Goal: Task Accomplishment & Management: Manage account settings

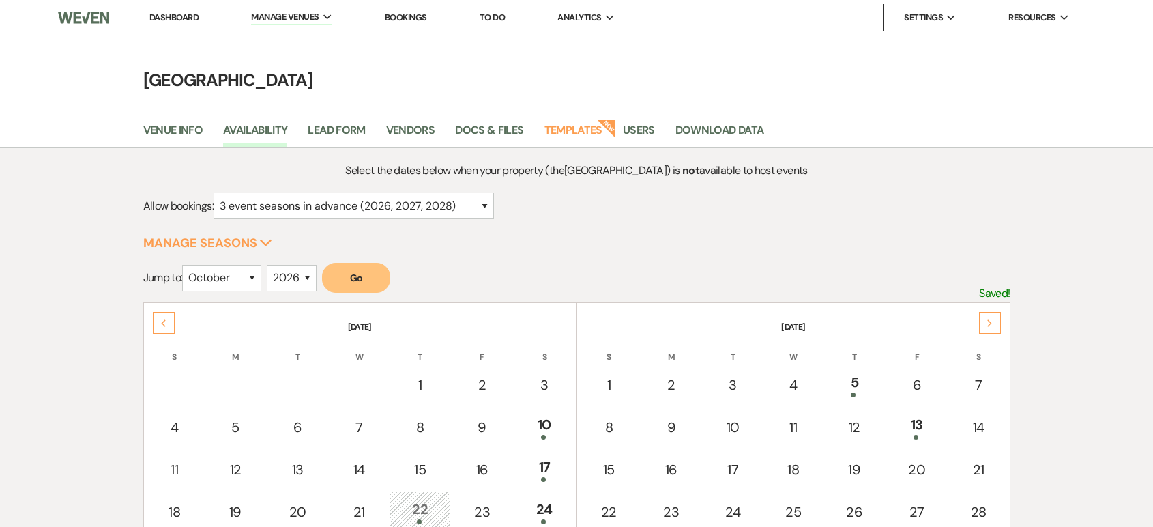
select select "10"
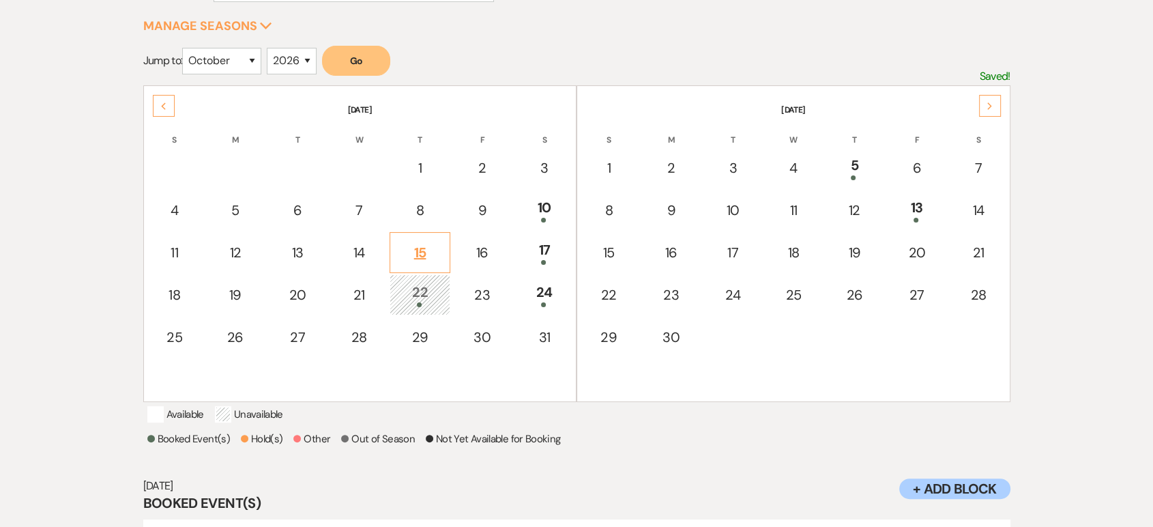
scroll to position [205, 0]
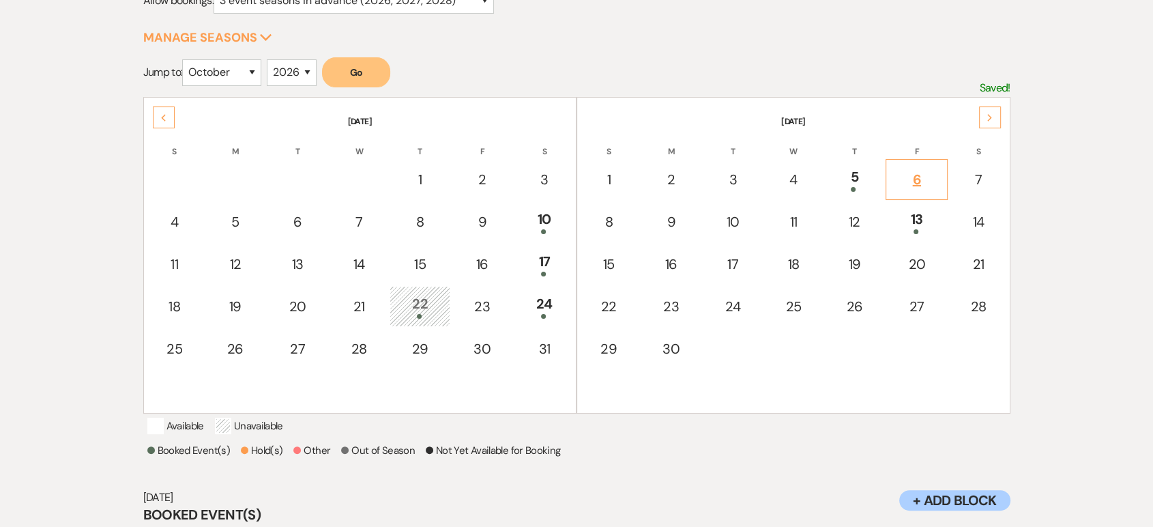
click at [907, 188] on td "6" at bounding box center [916, 179] width 61 height 41
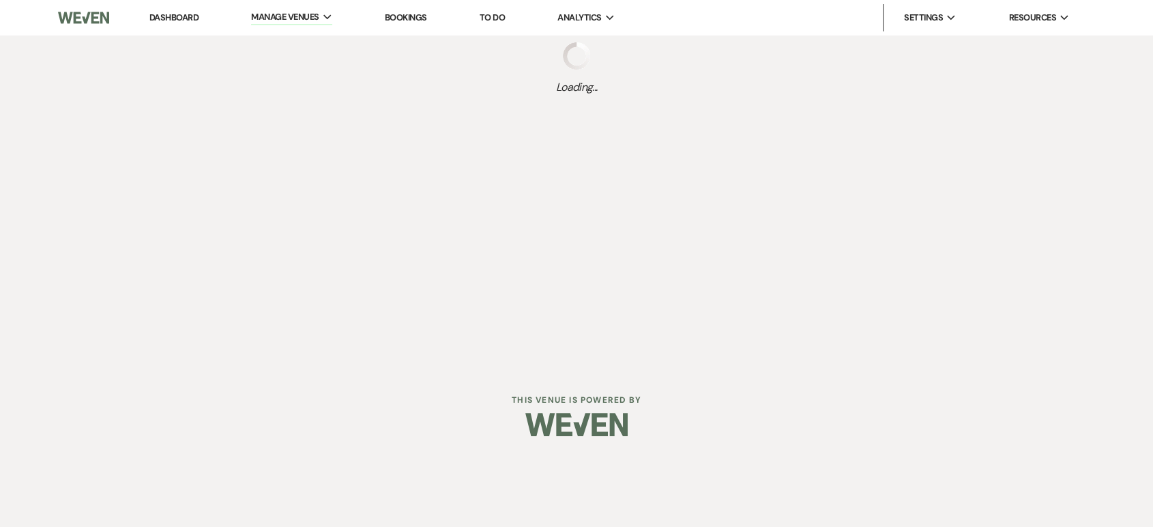
scroll to position [0, 0]
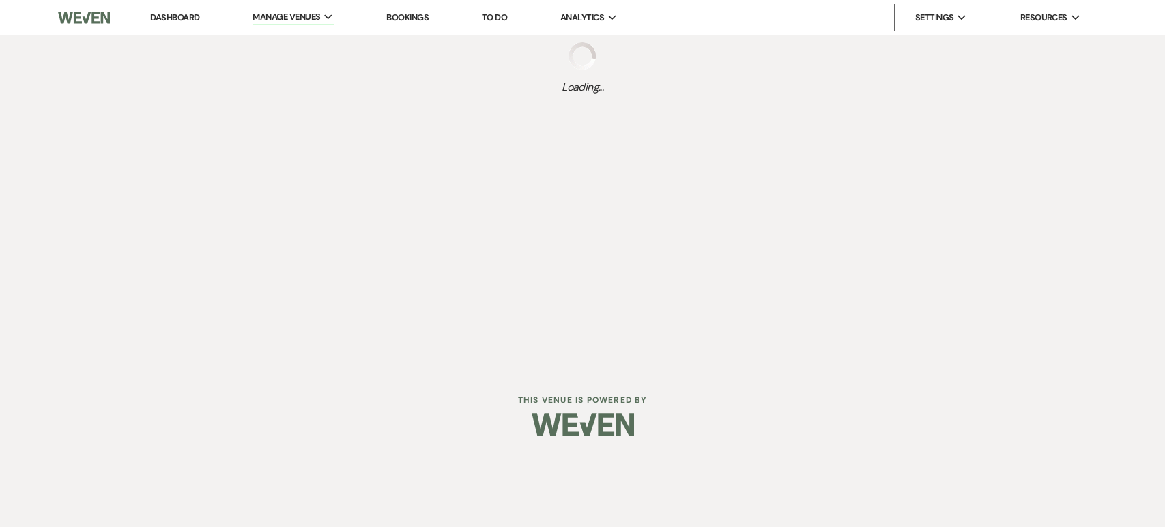
select select "other"
select select "false"
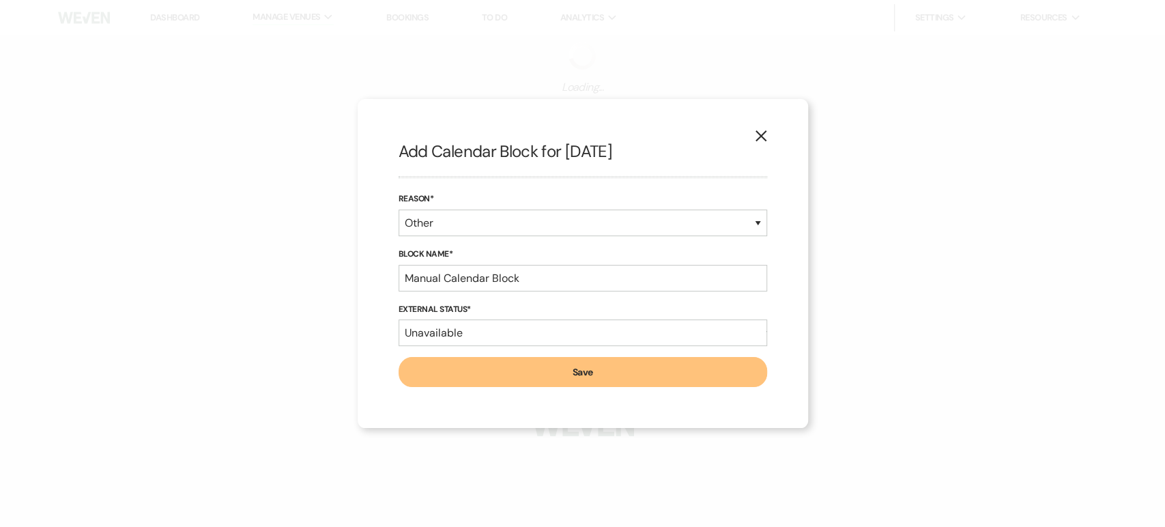
select select "3"
select select "2026"
click at [756, 138] on icon "X" at bounding box center [761, 136] width 12 height 12
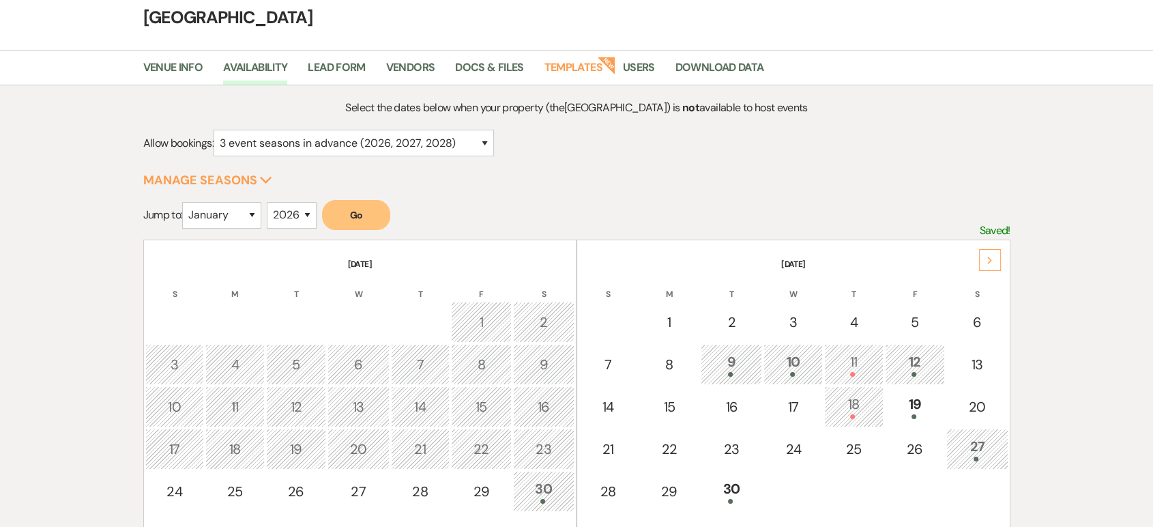
scroll to position [69, 0]
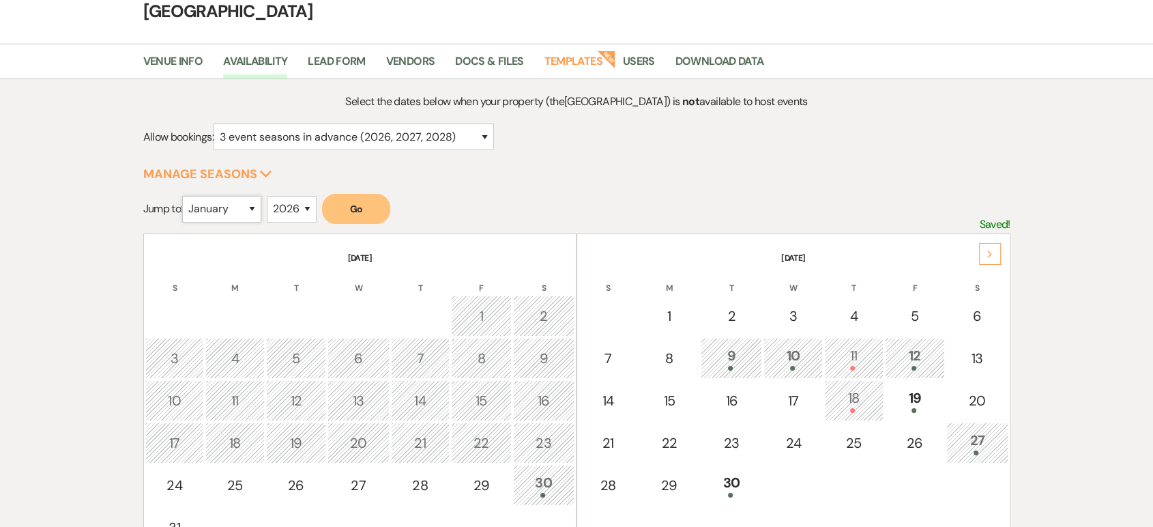
click at [227, 212] on select "January February March April May June July August September October November De…" at bounding box center [221, 209] width 79 height 27
select select "10"
click at [186, 196] on select "January February March April May June July August September October November De…" at bounding box center [221, 209] width 79 height 27
click at [362, 212] on button "Go" at bounding box center [356, 209] width 68 height 30
